Goal: Information Seeking & Learning: Understand process/instructions

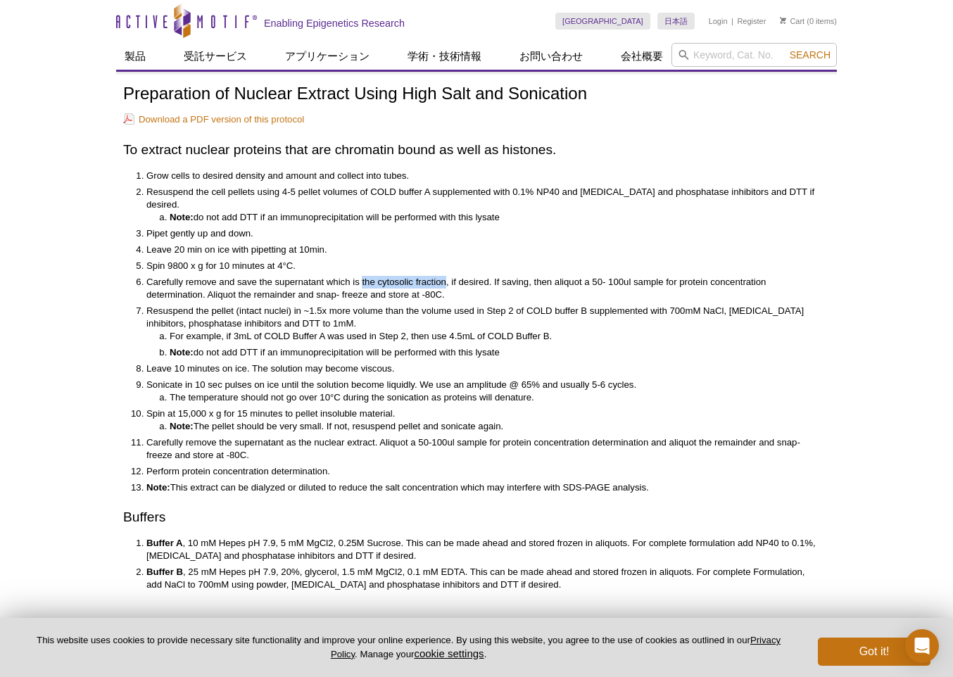
drag, startPoint x: 447, startPoint y: 267, endPoint x: 362, endPoint y: 265, distance: 85.2
click at [362, 276] on li "Carefully remove and save the supernatant which is the cytosolic fraction, if d…" at bounding box center [480, 288] width 669 height 25
copy li "the cytosolic fraction"
drag, startPoint x: 147, startPoint y: 296, endPoint x: 291, endPoint y: 296, distance: 144.3
click at [291, 305] on li "Resuspend the pellet (intact nuclei) in ~1.5x more volume than the volume used …" at bounding box center [480, 332] width 669 height 54
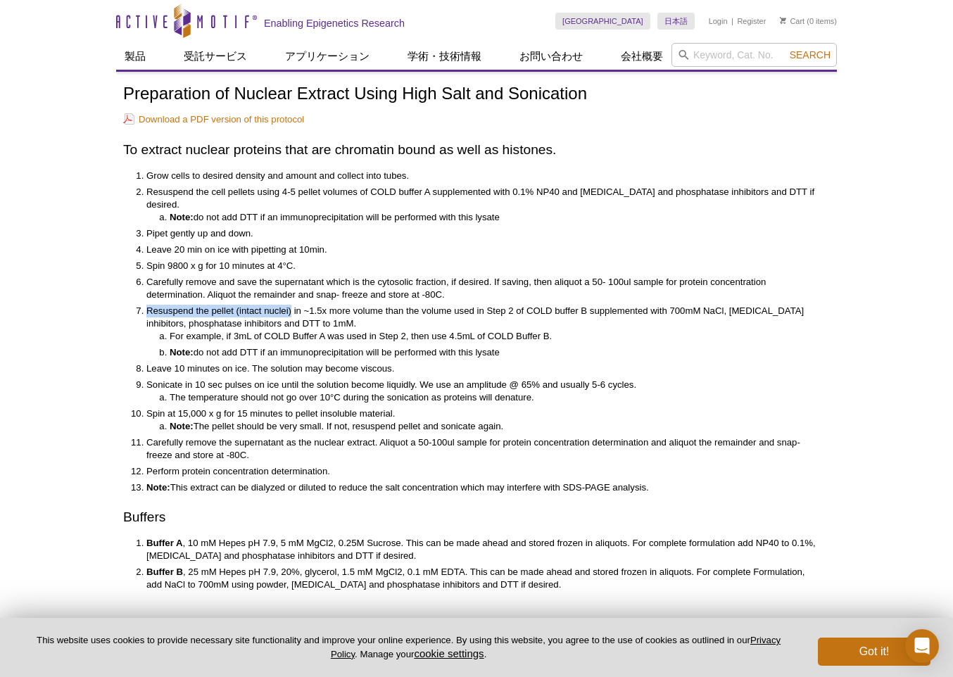
copy li "Resuspend the pellet (intact nuclei)"
click at [445, 286] on li "Carefully remove and save the supernatant which is the cytosolic fraction, if d…" at bounding box center [480, 288] width 669 height 25
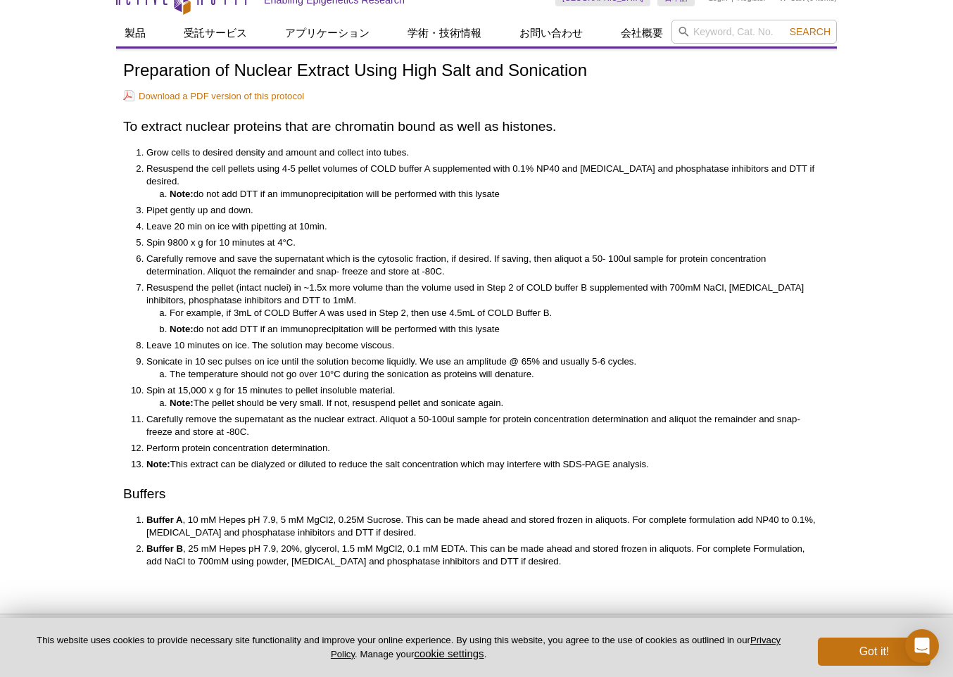
click at [540, 307] on li "For example, if 3mL of COLD Buffer A was used in Step 2, then use 4.5mL of COLD…" at bounding box center [493, 313] width 646 height 13
drag, startPoint x: 234, startPoint y: 66, endPoint x: 353, endPoint y: 69, distance: 119.0
click at [353, 69] on h1 "Preparation of Nuclear Extract Using High Salt and Sonication" at bounding box center [476, 71] width 707 height 20
copy h1 "Nuclear Extract"
drag, startPoint x: 517, startPoint y: 321, endPoint x: 352, endPoint y: 321, distance: 165.4
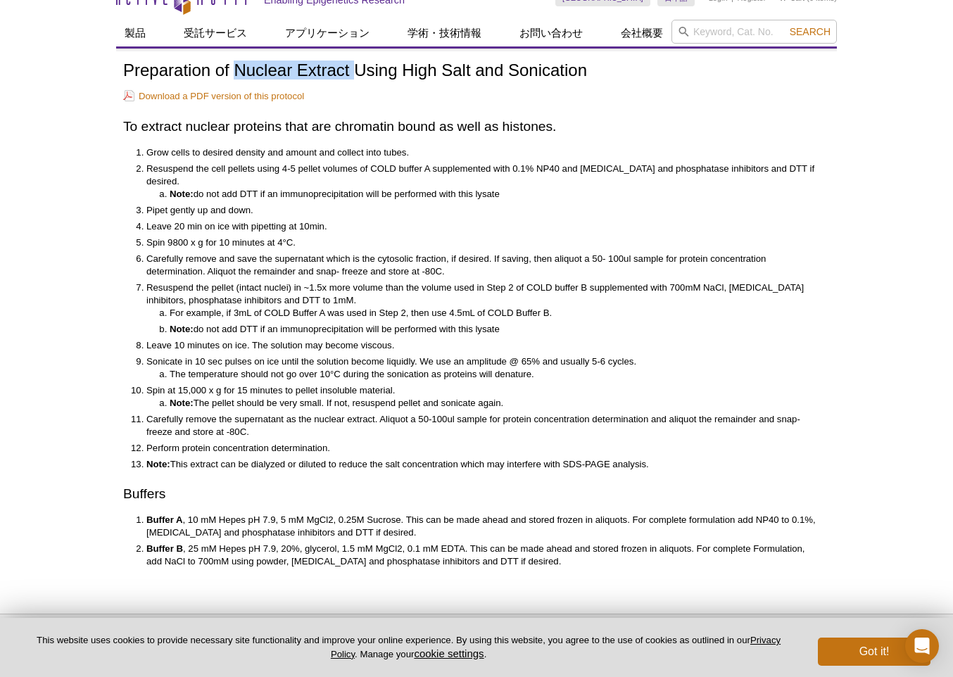
click at [352, 323] on li "Note: do not add DTT if an immunoprecipitation will be performed with this lysa…" at bounding box center [493, 329] width 646 height 13
click at [416, 339] on li "Leave 10 minutes on ice. The solution may become viscous." at bounding box center [480, 345] width 669 height 13
drag, startPoint x: 173, startPoint y: 449, endPoint x: 718, endPoint y: 449, distance: 544.7
click at [718, 458] on li "Note: This extract can be dialyzed or diluted to reduce the salt concentration …" at bounding box center [480, 464] width 669 height 13
copy li "This extract can be dialyzed or diluted to reduce the salt concentration which …"
